Goal: Transaction & Acquisition: Purchase product/service

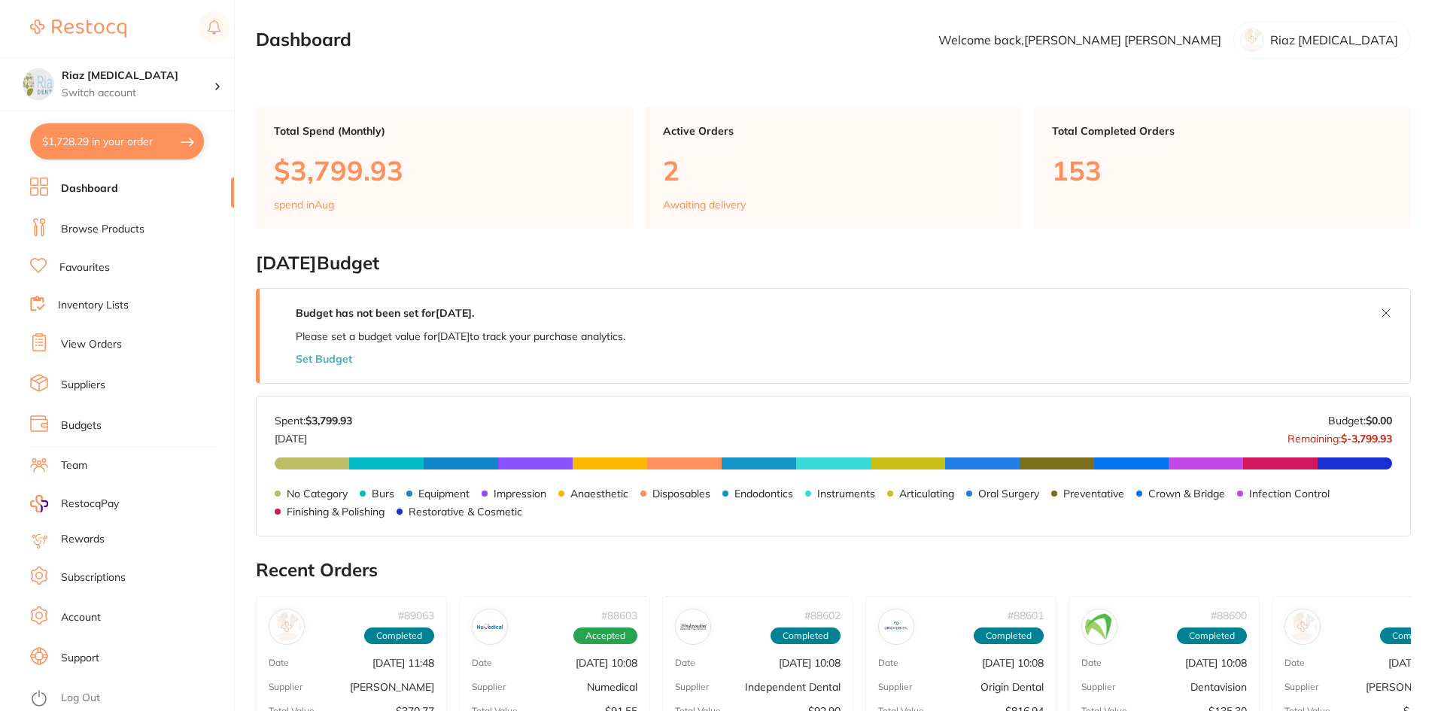
click at [85, 138] on button "$1,728.29 in your order" at bounding box center [117, 141] width 174 height 36
checkbox input "true"
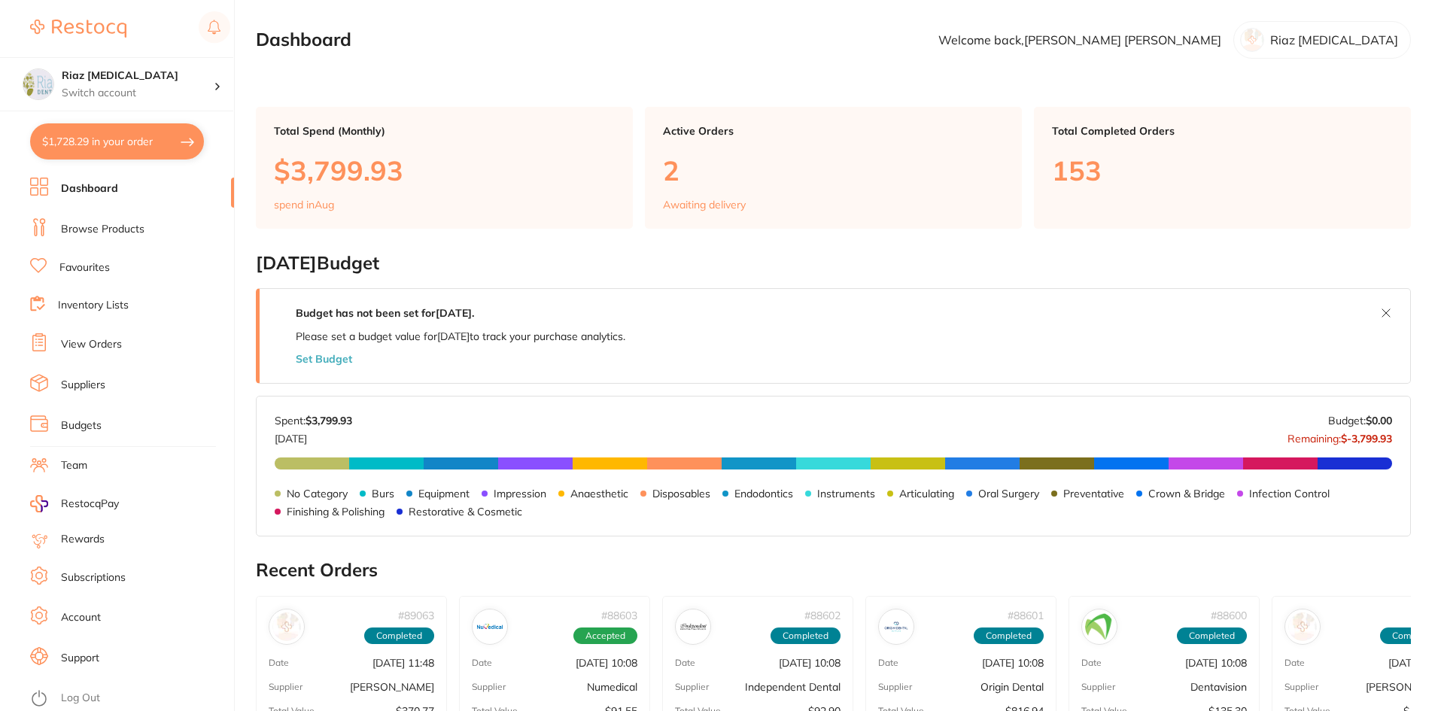
checkbox input "true"
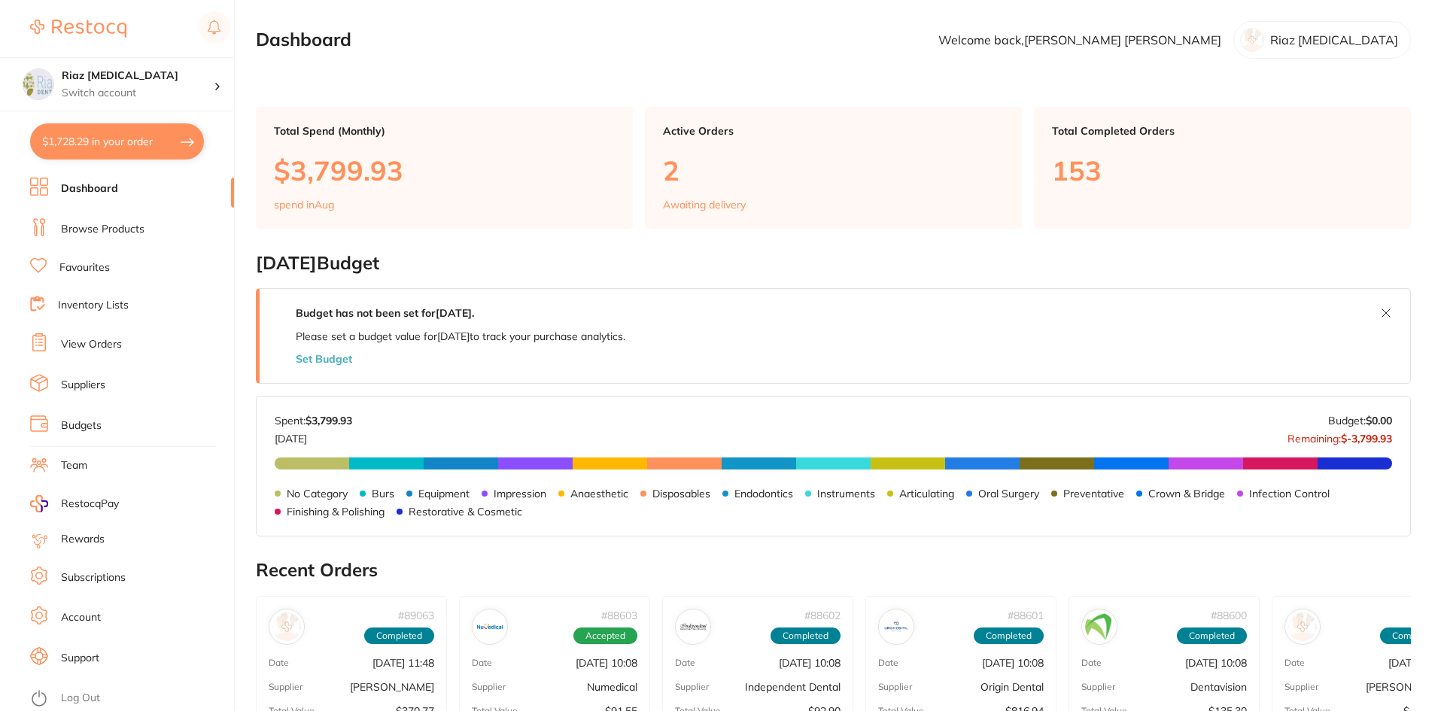
checkbox input "true"
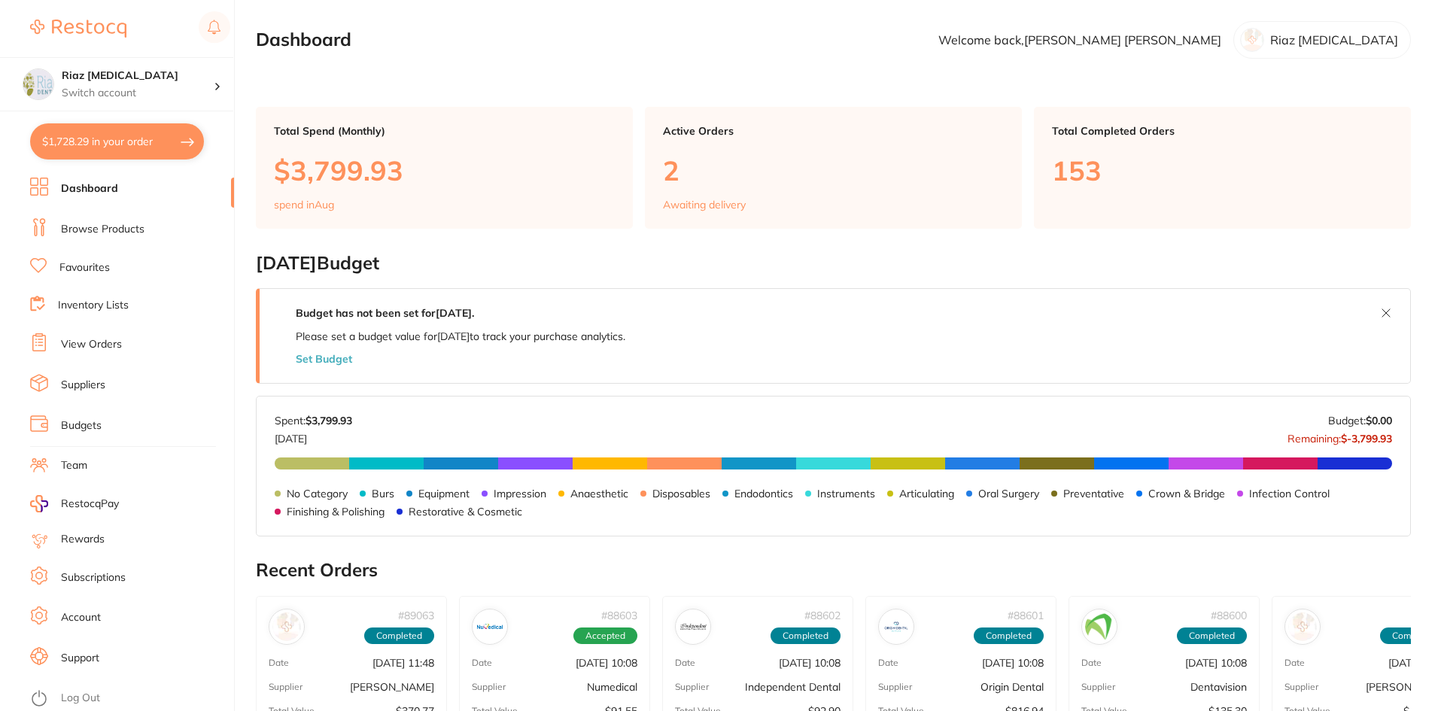
checkbox input "true"
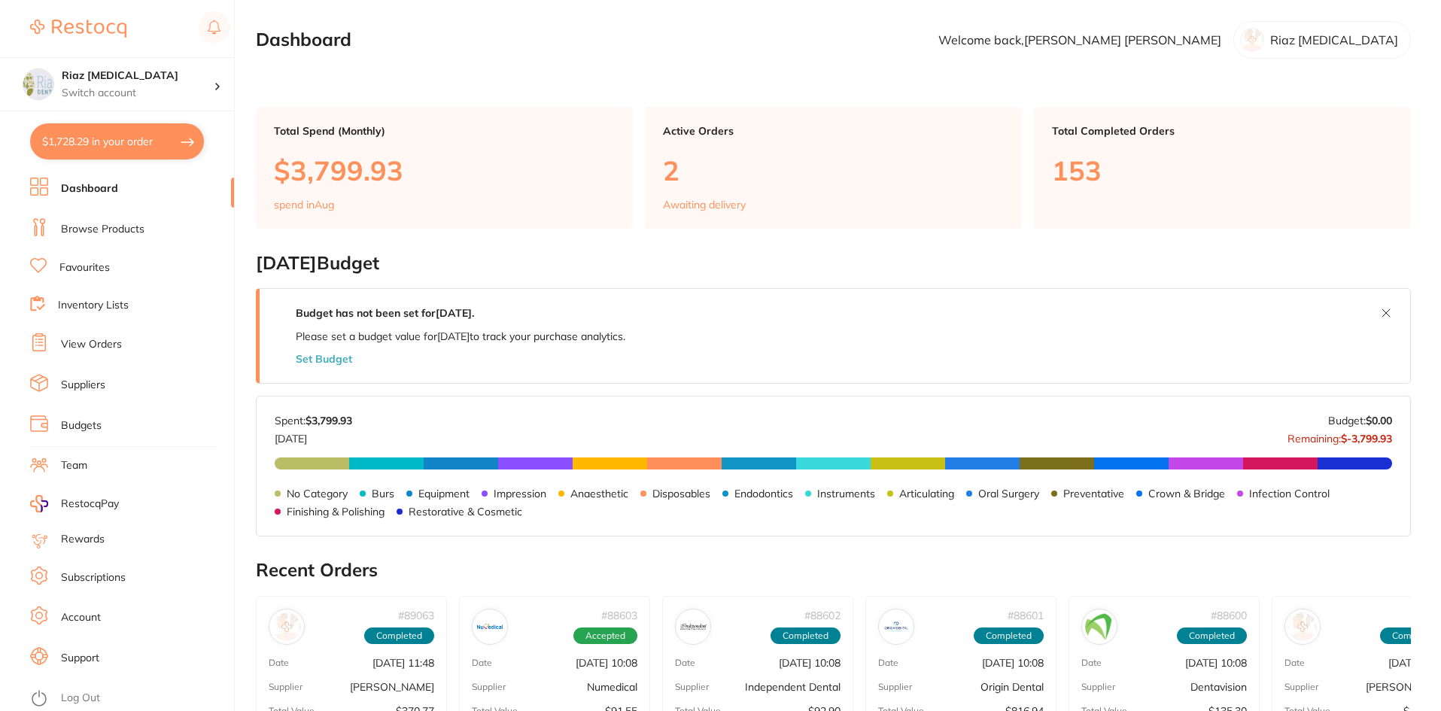
checkbox input "true"
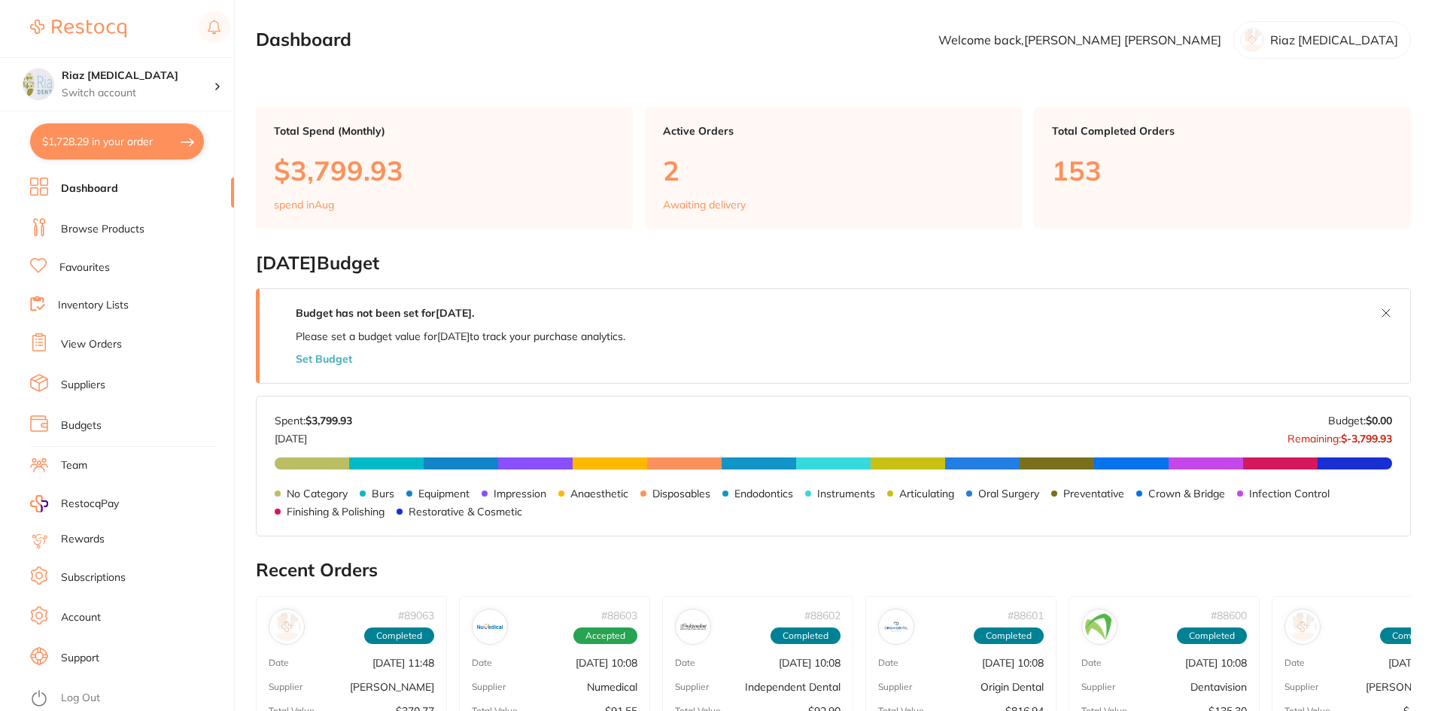
checkbox input "true"
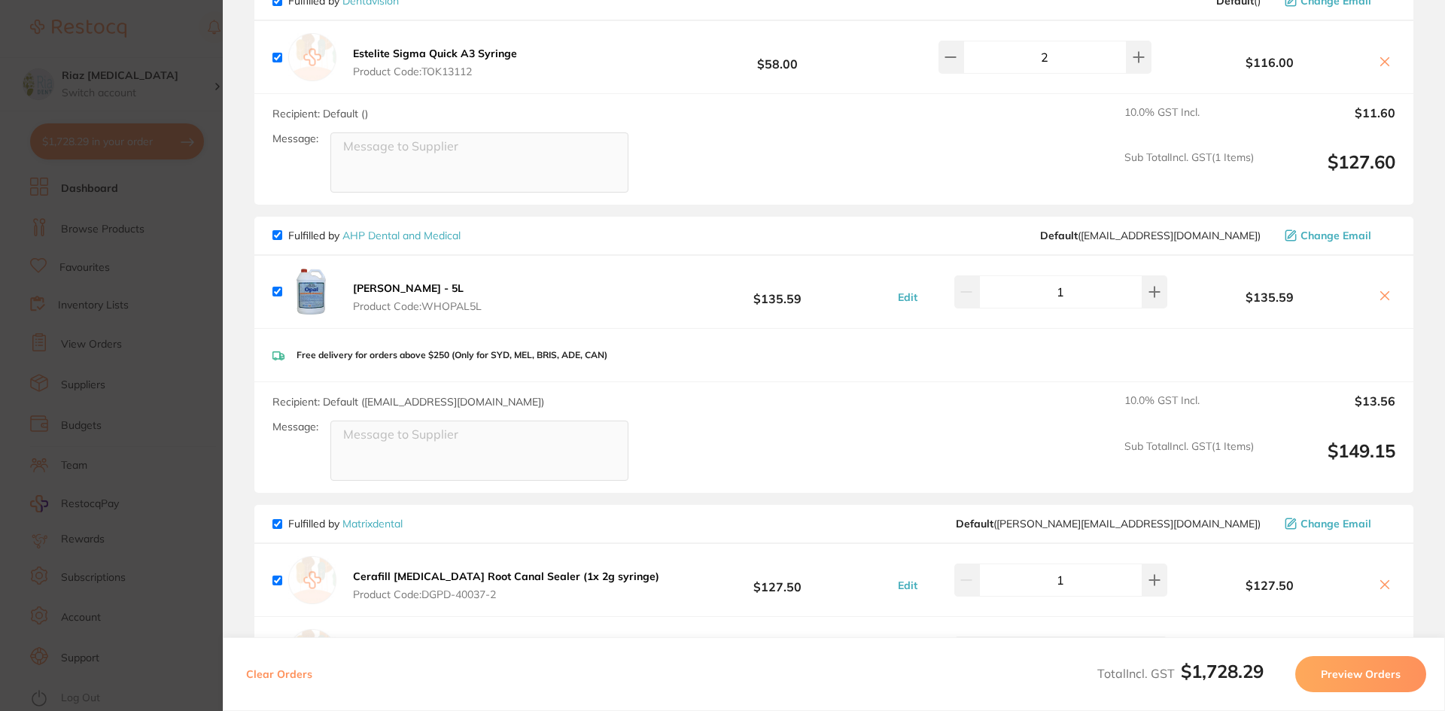
scroll to position [1054, 0]
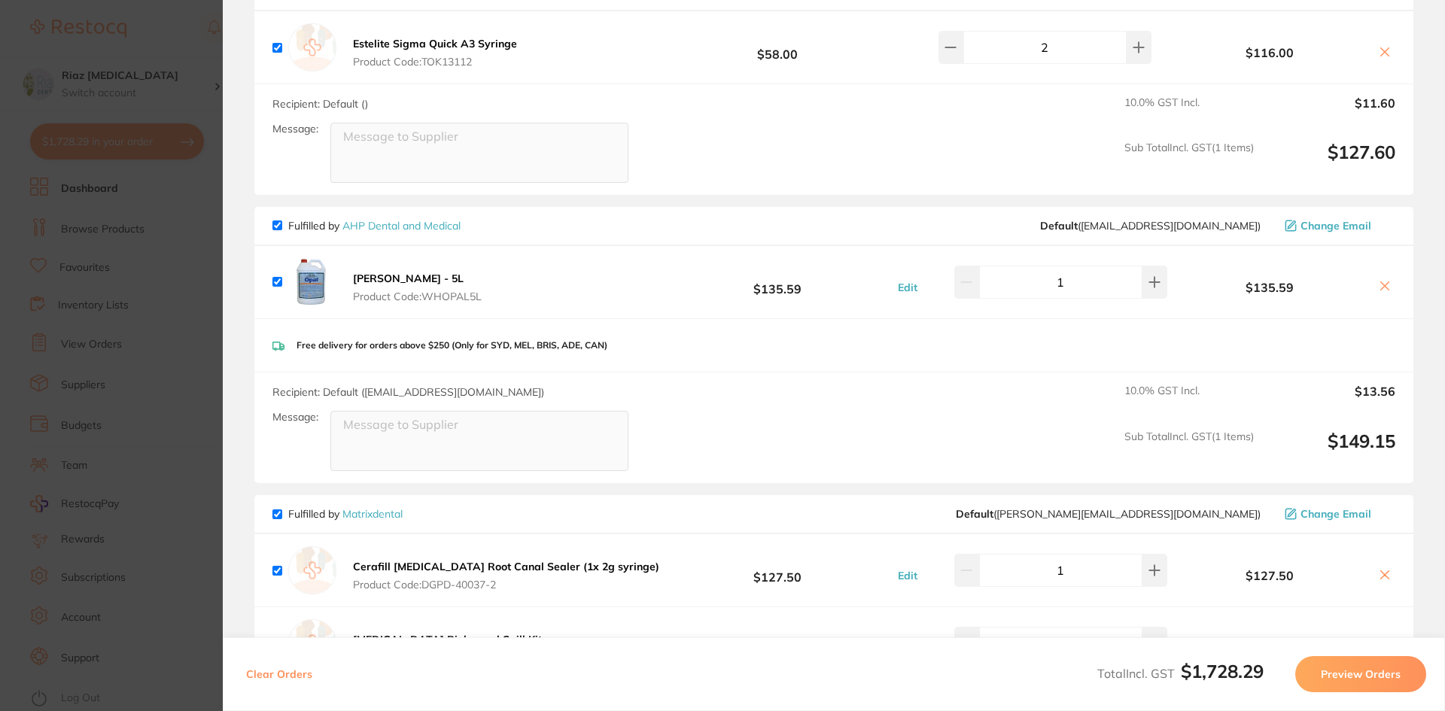
click at [194, 301] on section "Update RRP Set your pre negotiated price for this item. Item Agreed RRP (excl. …" at bounding box center [722, 355] width 1445 height 711
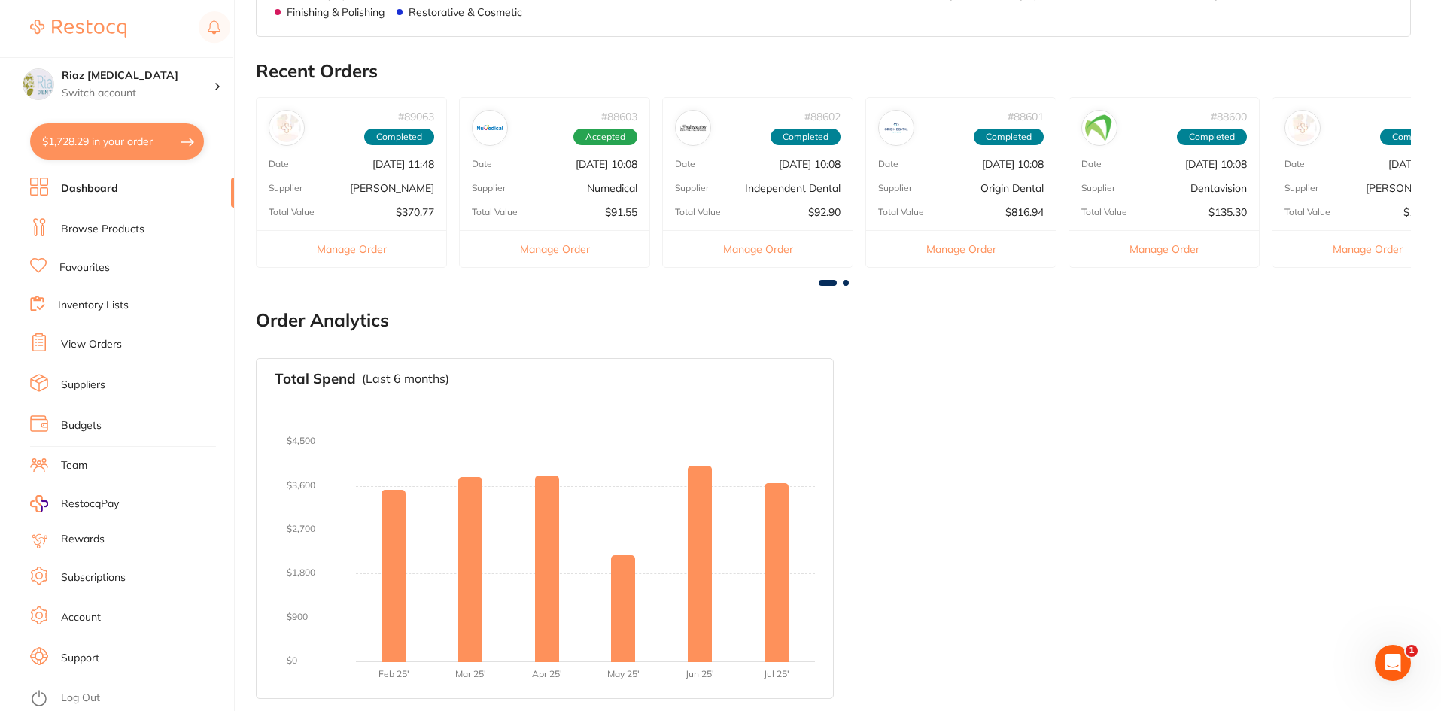
scroll to position [0, 0]
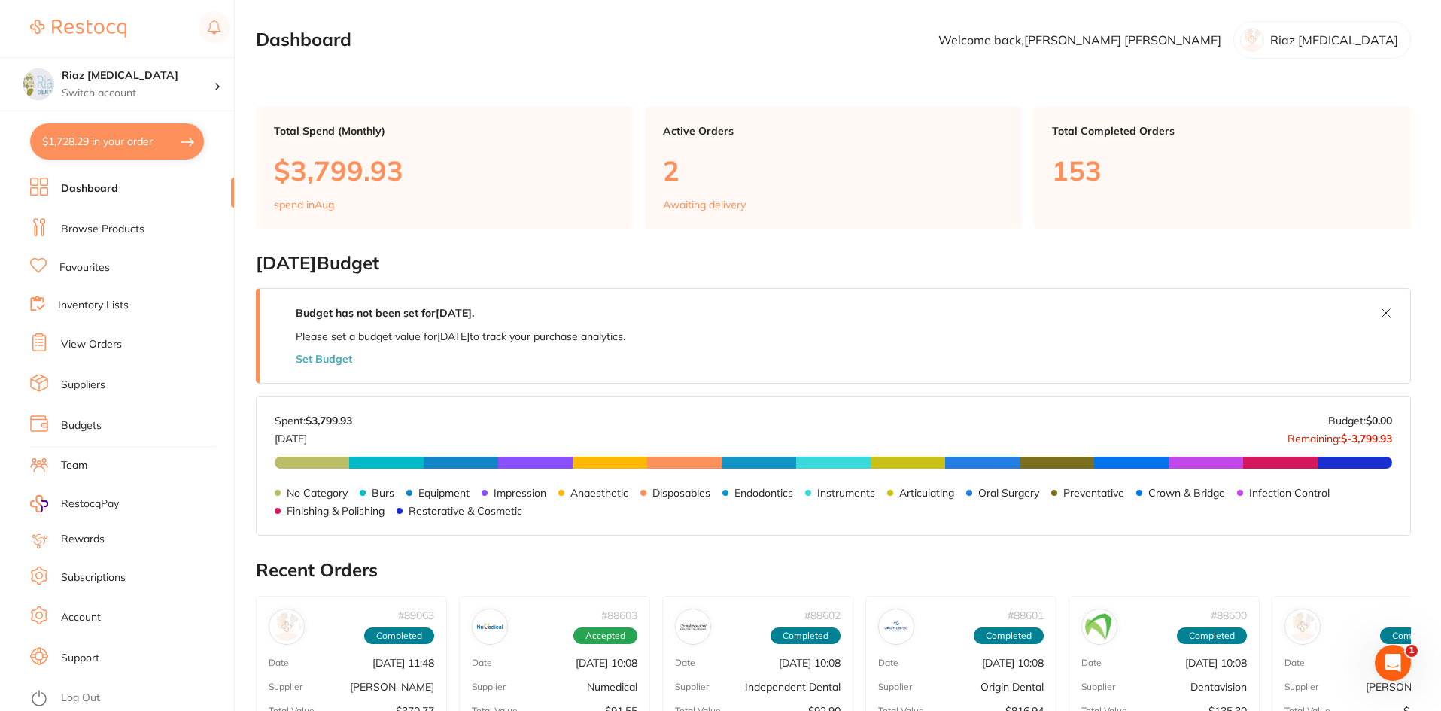
click at [93, 221] on li "Browse Products" at bounding box center [132, 229] width 204 height 23
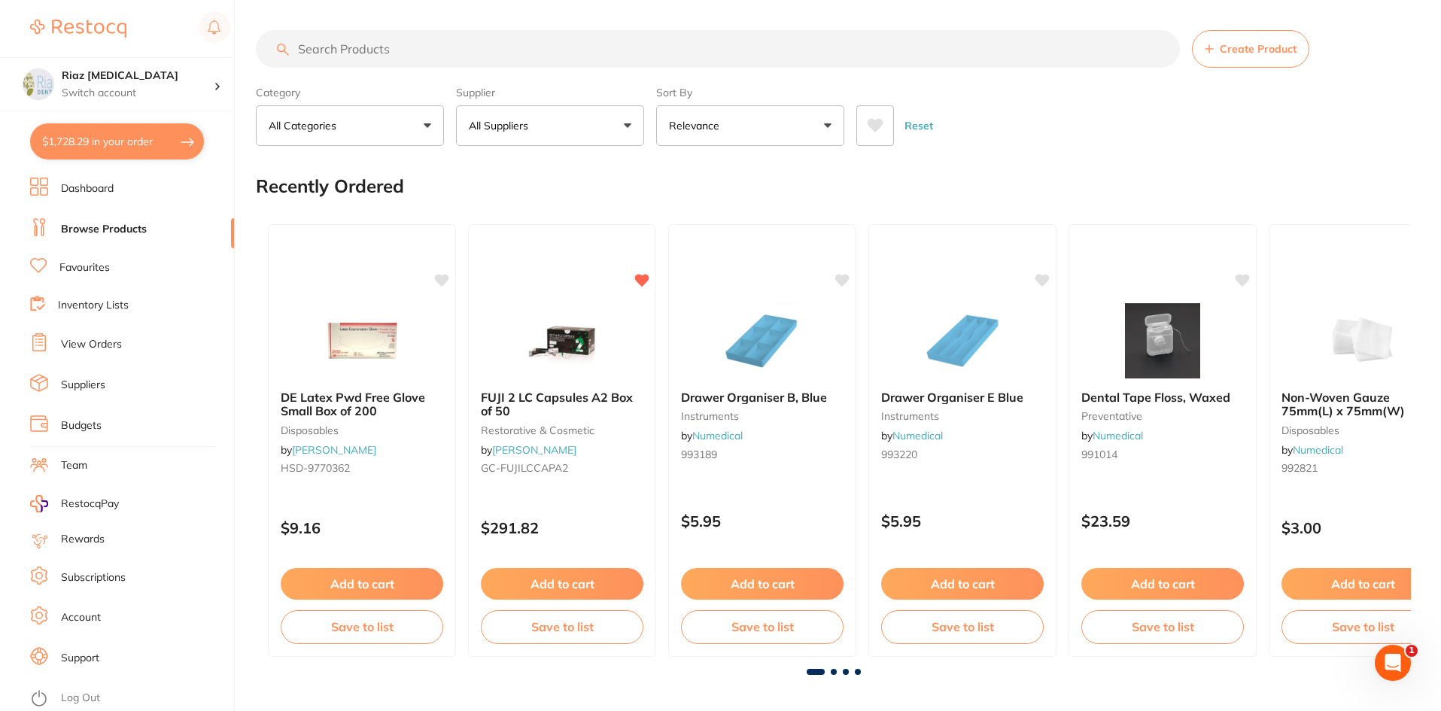
click at [94, 267] on link "Favourites" at bounding box center [84, 267] width 50 height 15
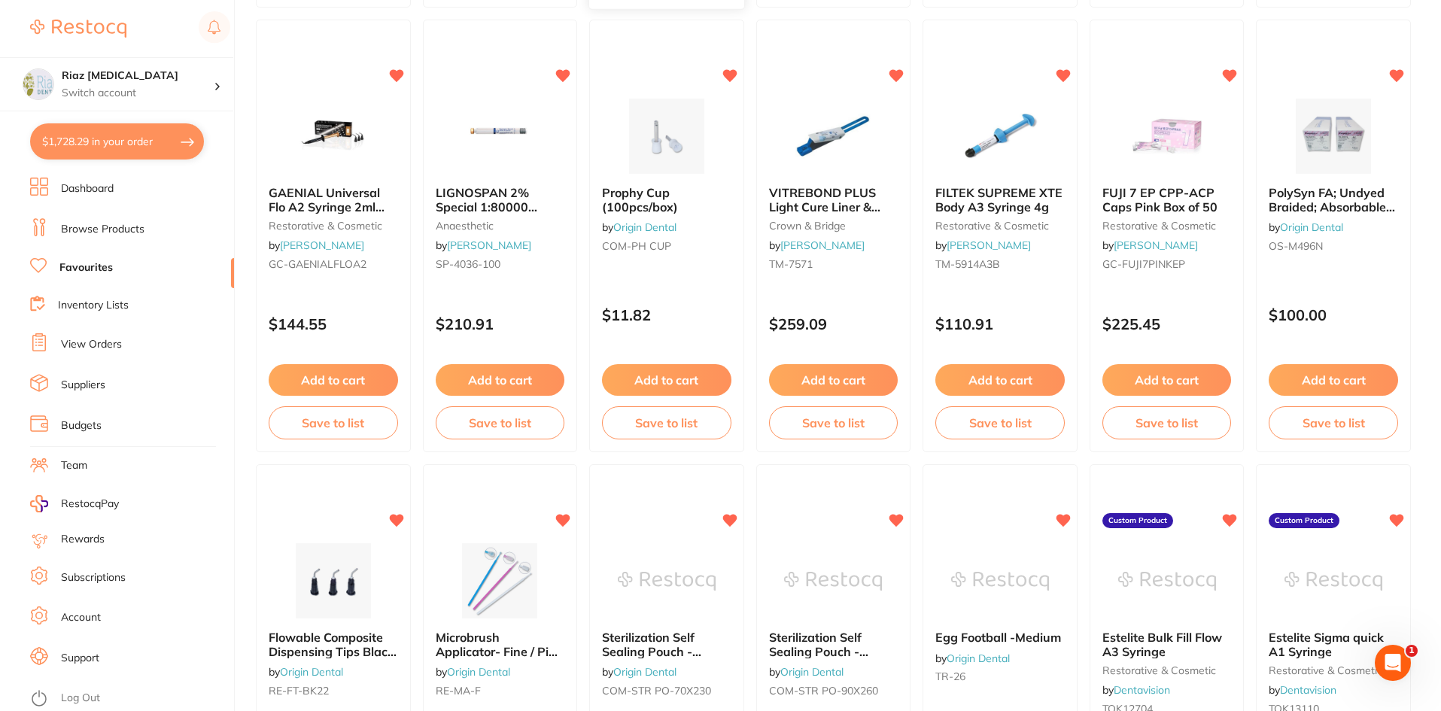
scroll to position [602, 0]
click at [1359, 111] on img at bounding box center [1334, 135] width 99 height 76
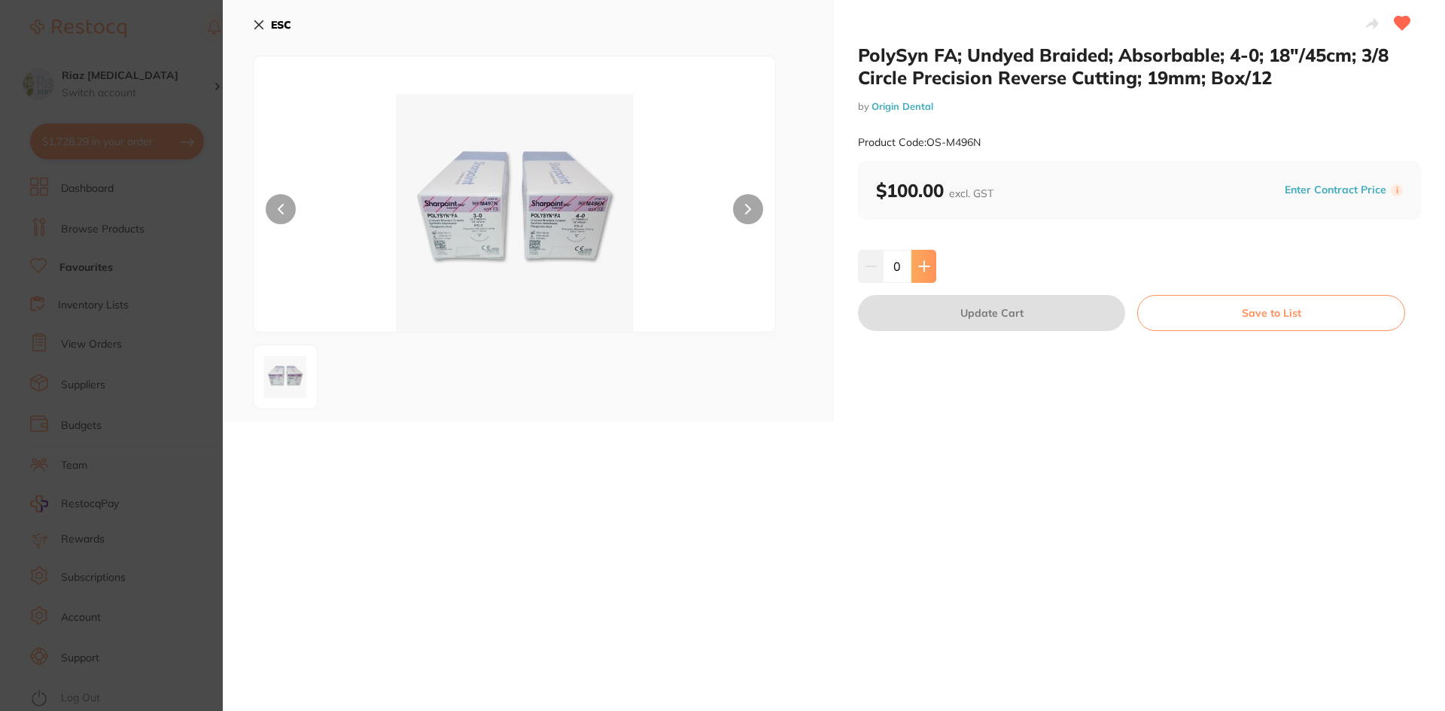
click at [920, 266] on icon at bounding box center [924, 266] width 10 height 10
type input "1"
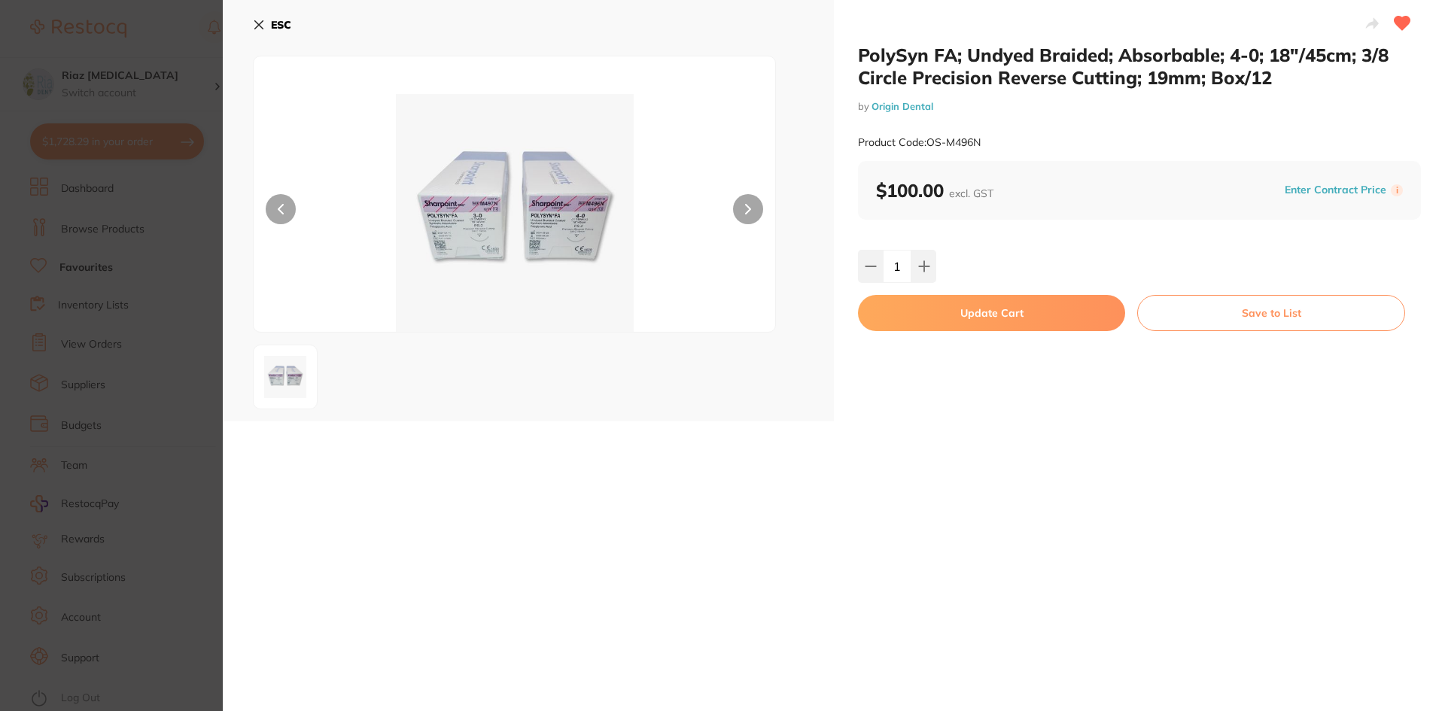
click at [982, 315] on button "Update Cart" at bounding box center [991, 313] width 267 height 36
checkbox input "false"
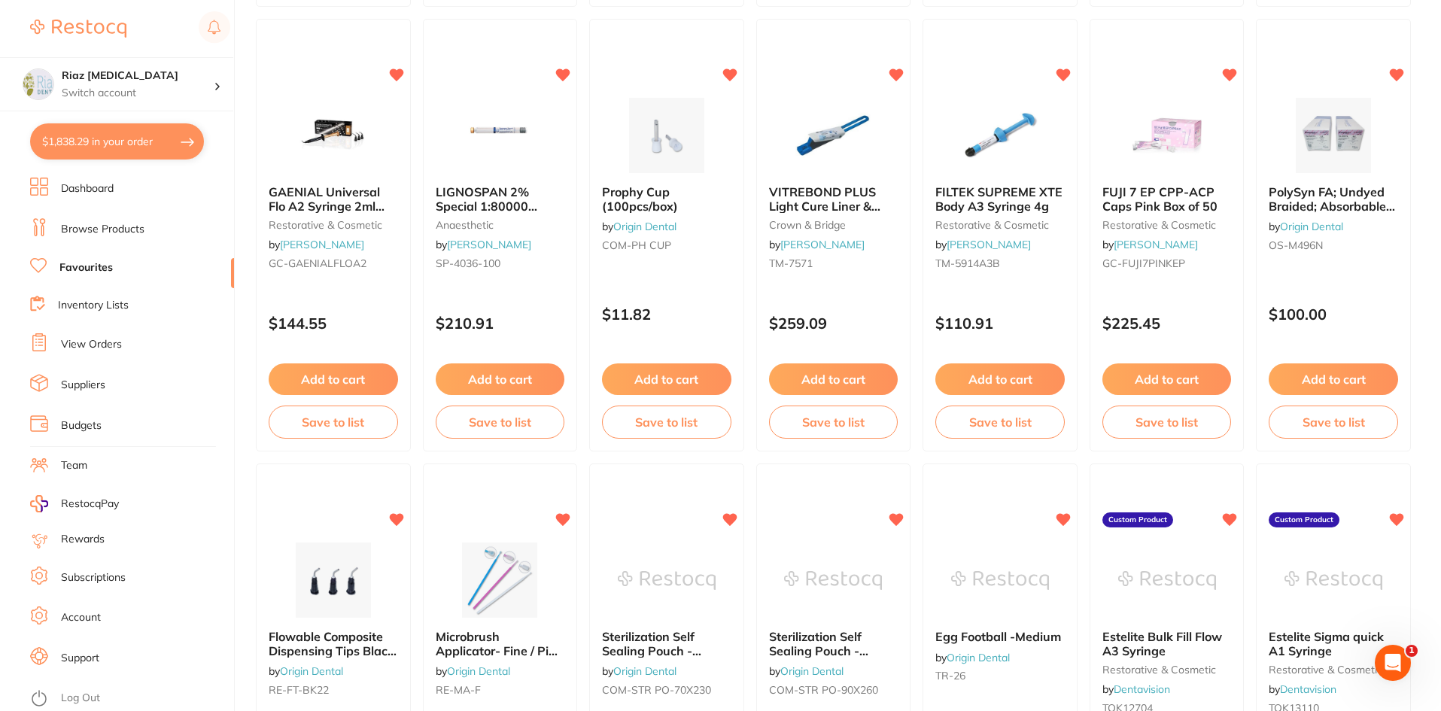
click at [87, 145] on button "$1,838.29 in your order" at bounding box center [117, 141] width 174 height 36
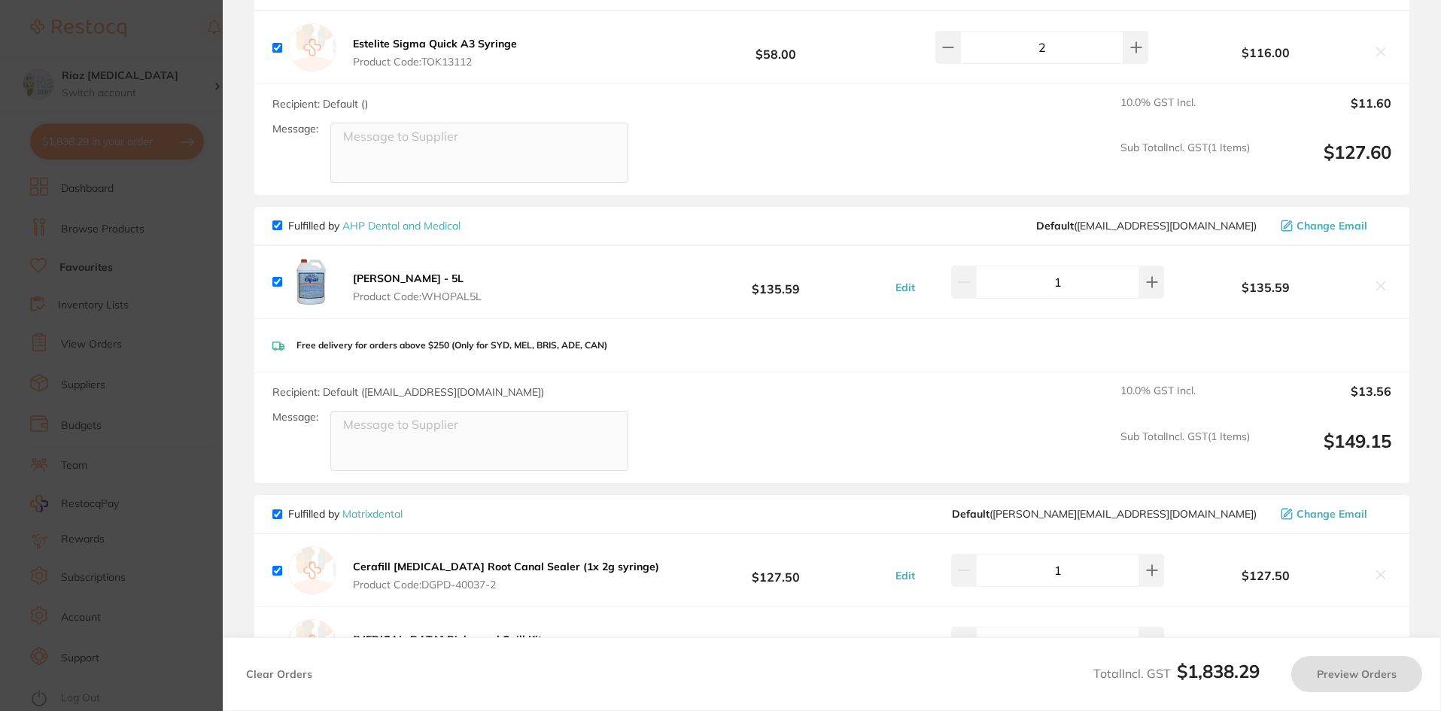
checkbox input "true"
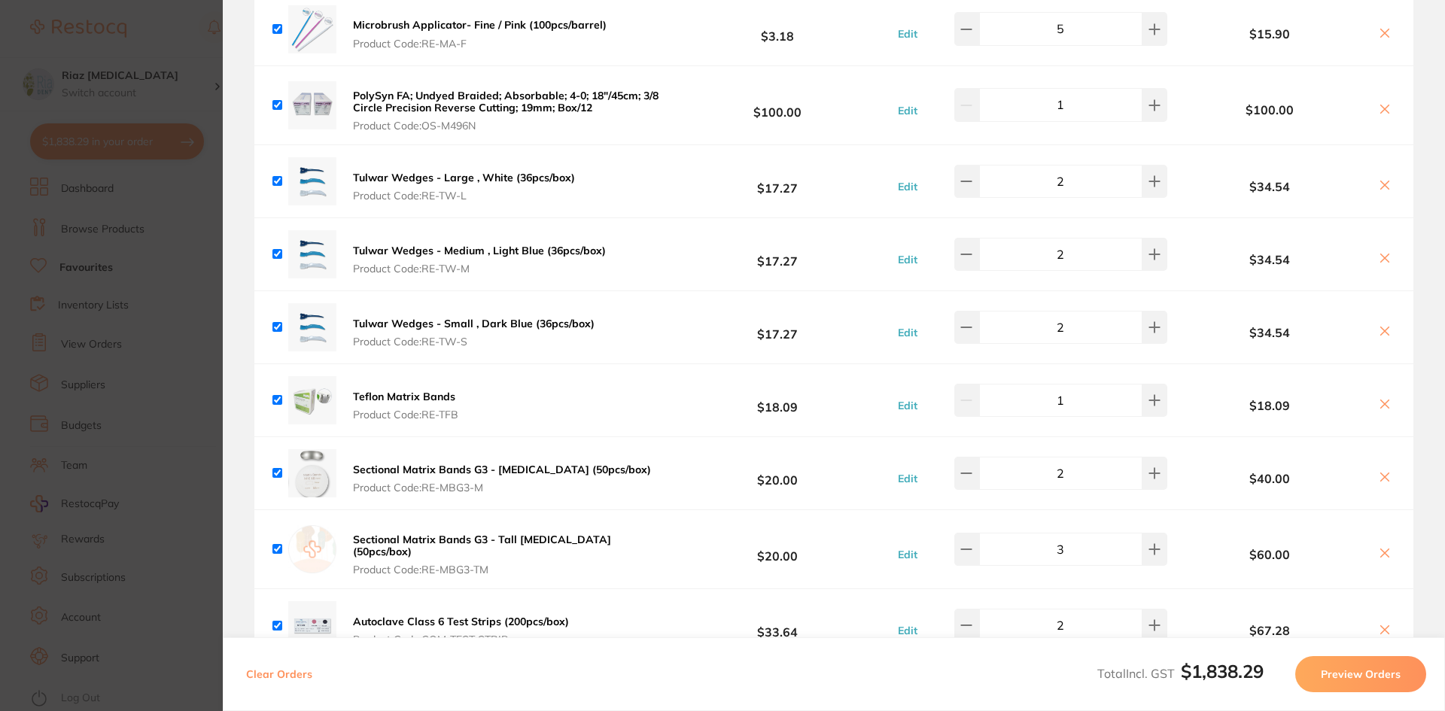
scroll to position [2107, 0]
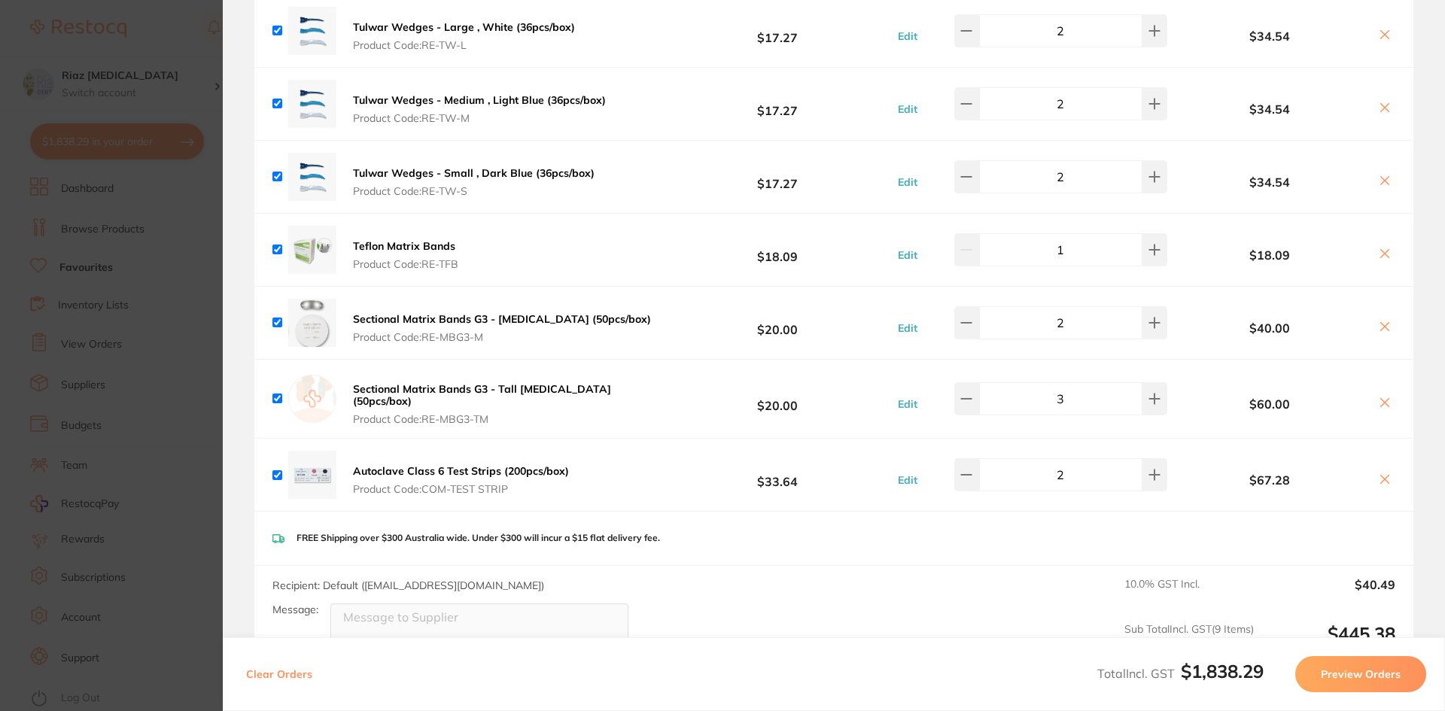
click at [187, 240] on section "Update RRP Set your pre negotiated price for this item. Item Agreed RRP (excl. …" at bounding box center [722, 355] width 1445 height 711
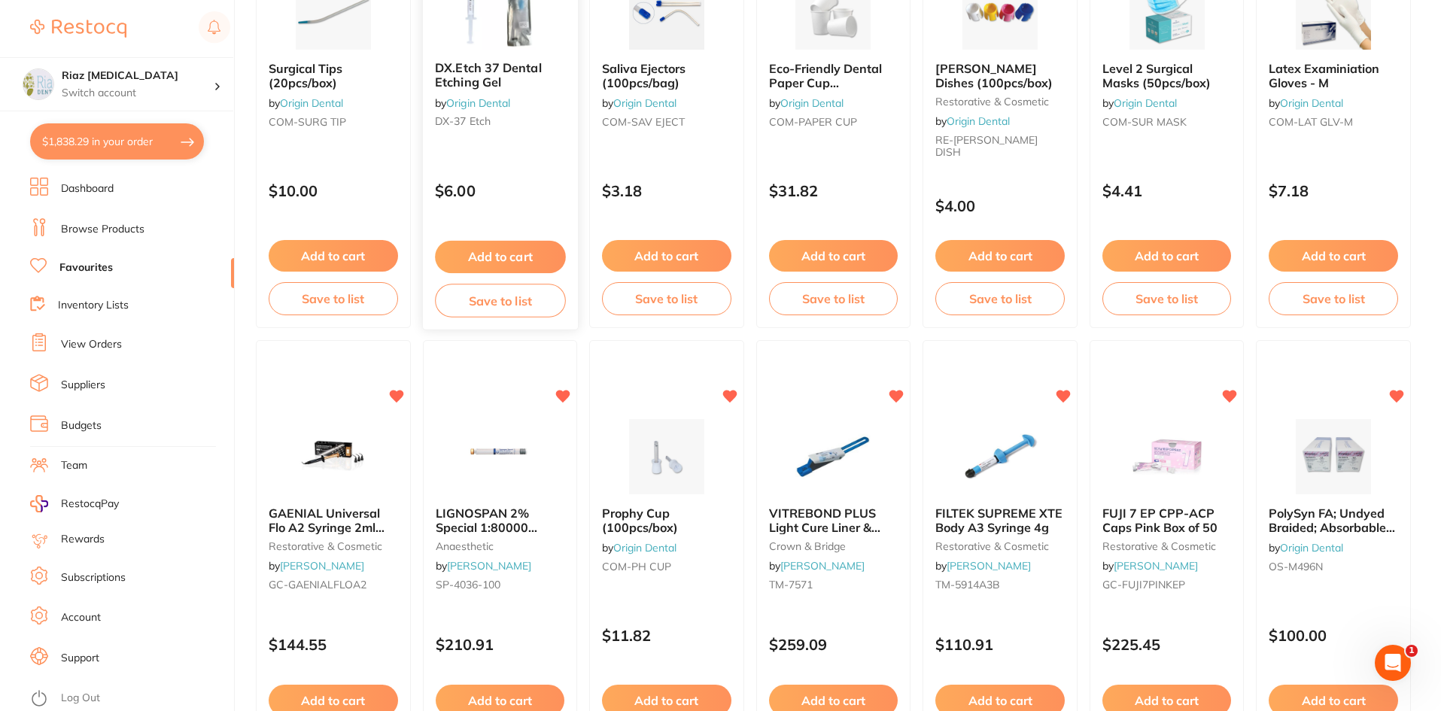
scroll to position [0, 0]
